Goal: Find specific page/section: Find specific page/section

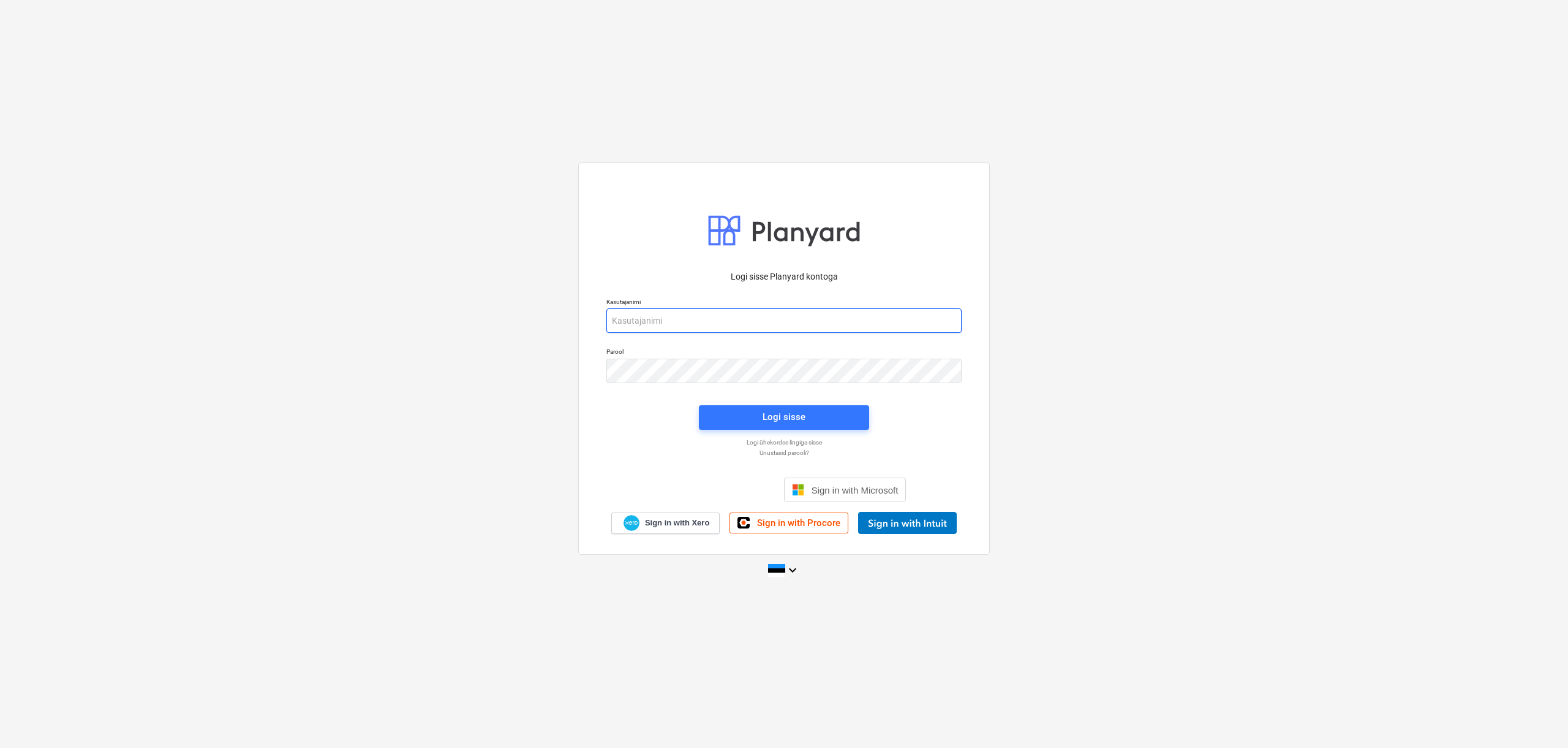
click at [651, 317] on input "email" at bounding box center [784, 320] width 355 height 24
type input "[EMAIL_ADDRESS][DOMAIN_NAME]"
click at [758, 416] on span "Logi sisse" at bounding box center [784, 417] width 141 height 16
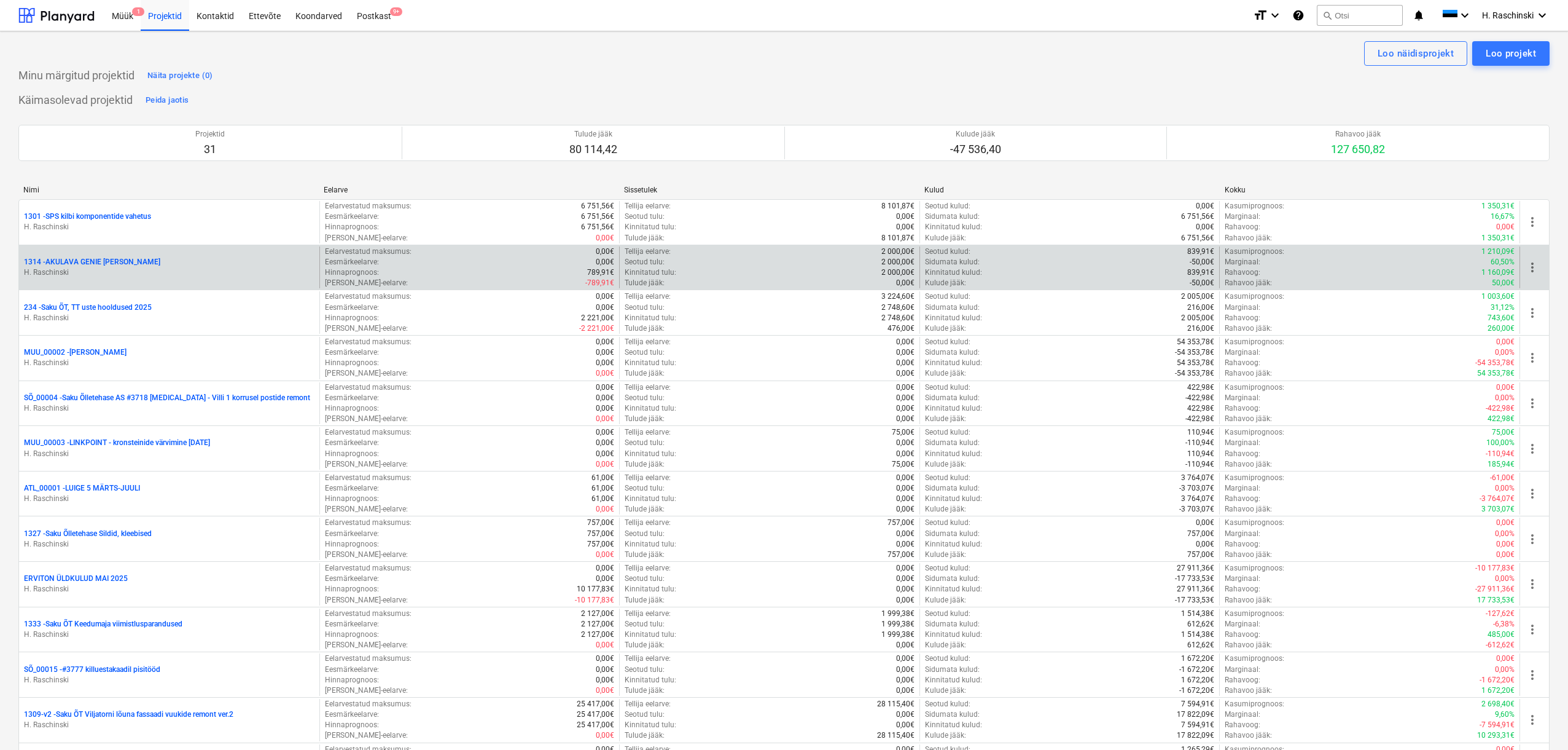
scroll to position [656, 0]
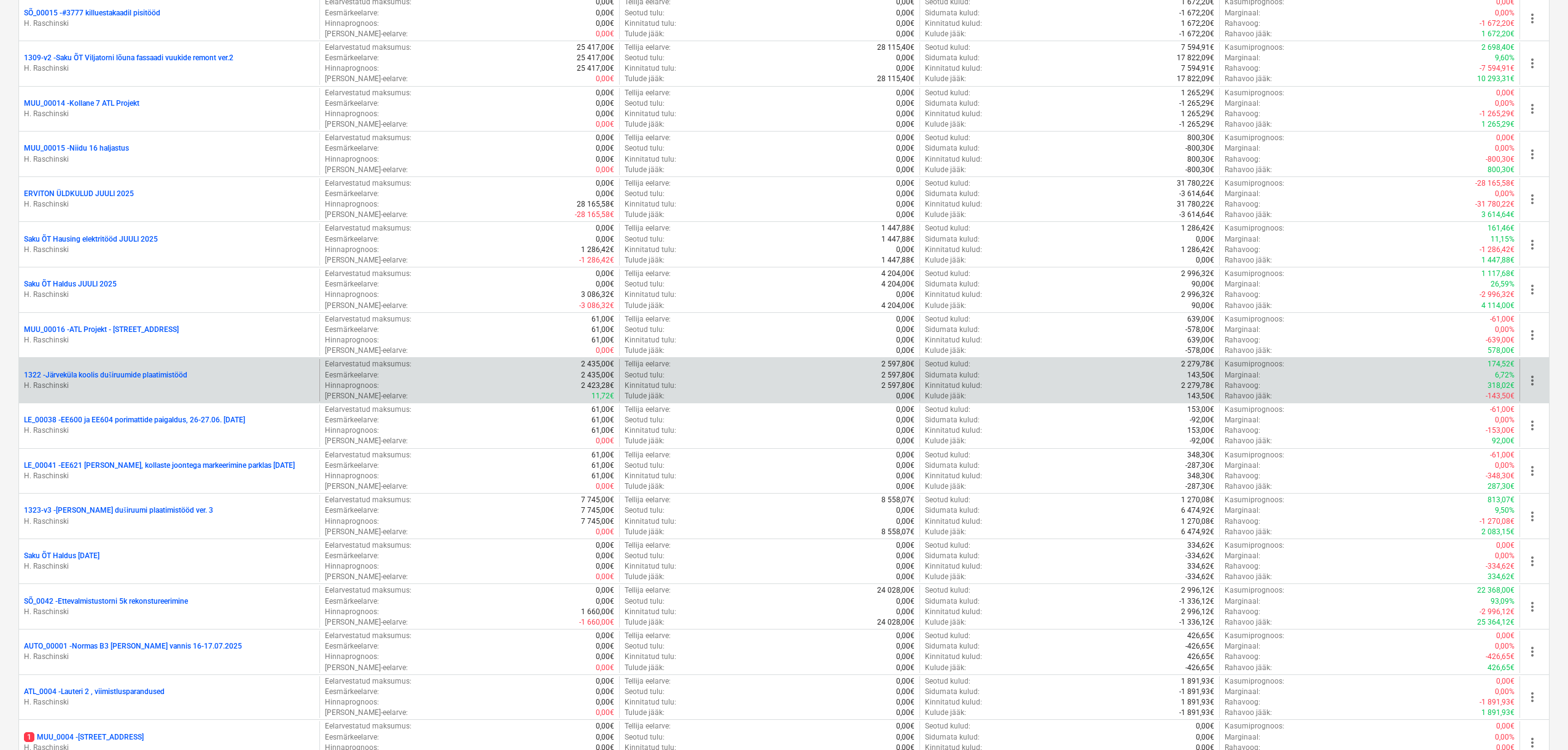
click at [147, 378] on p "1322 - Järveküla koolis duširuumide plaatimistööd" at bounding box center [106, 375] width 163 height 11
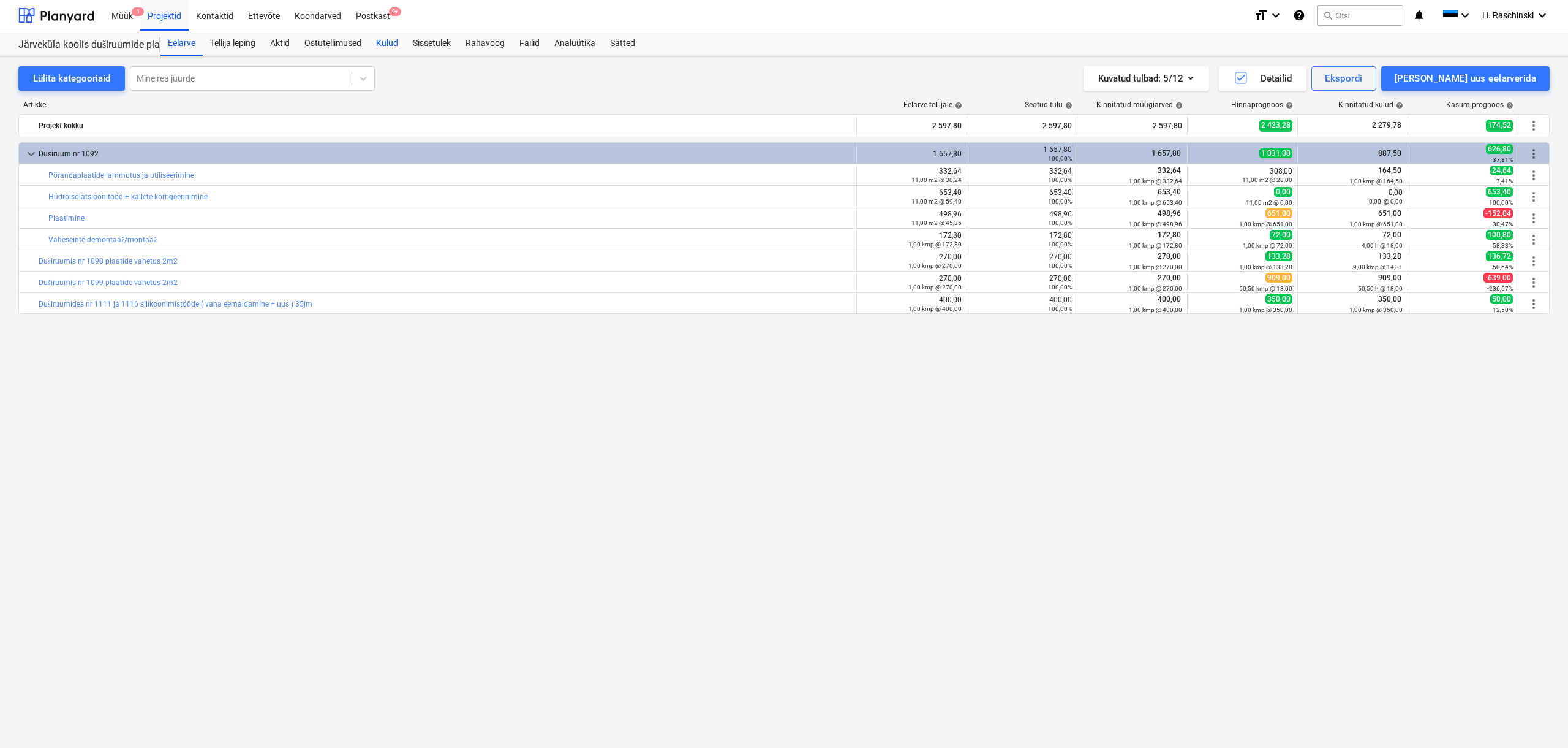
click at [385, 44] on div "Kulud" at bounding box center [387, 44] width 37 height 24
